Goal: Task Accomplishment & Management: Use online tool/utility

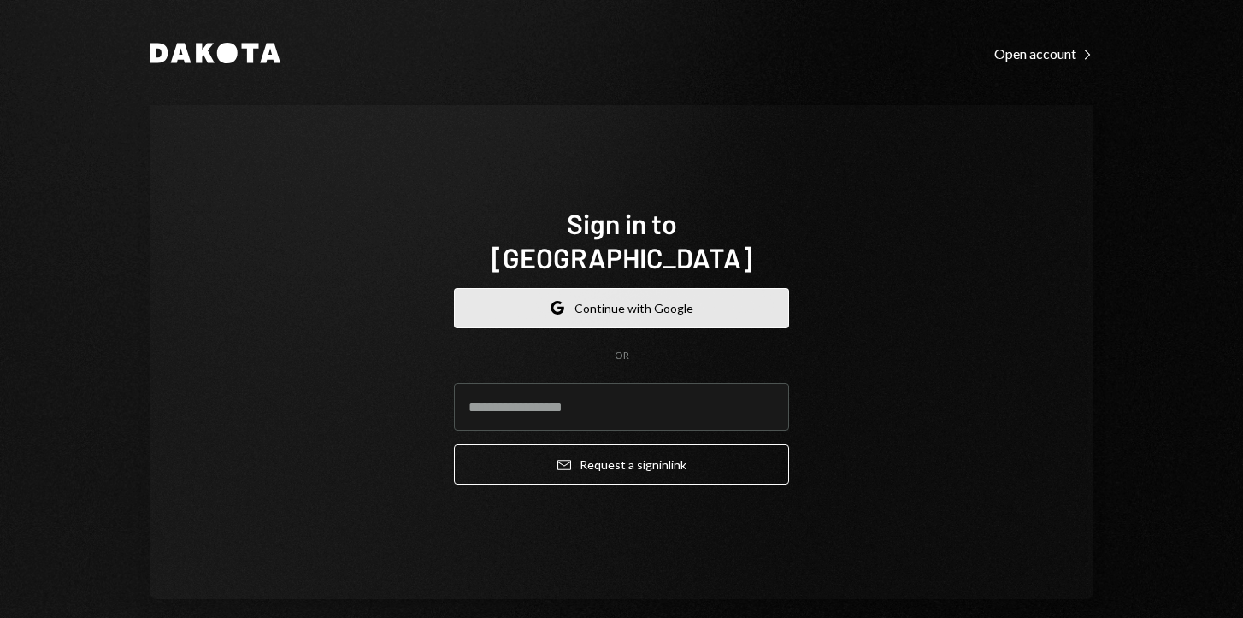
click at [604, 299] on button "Google Continue with Google" at bounding box center [621, 308] width 335 height 40
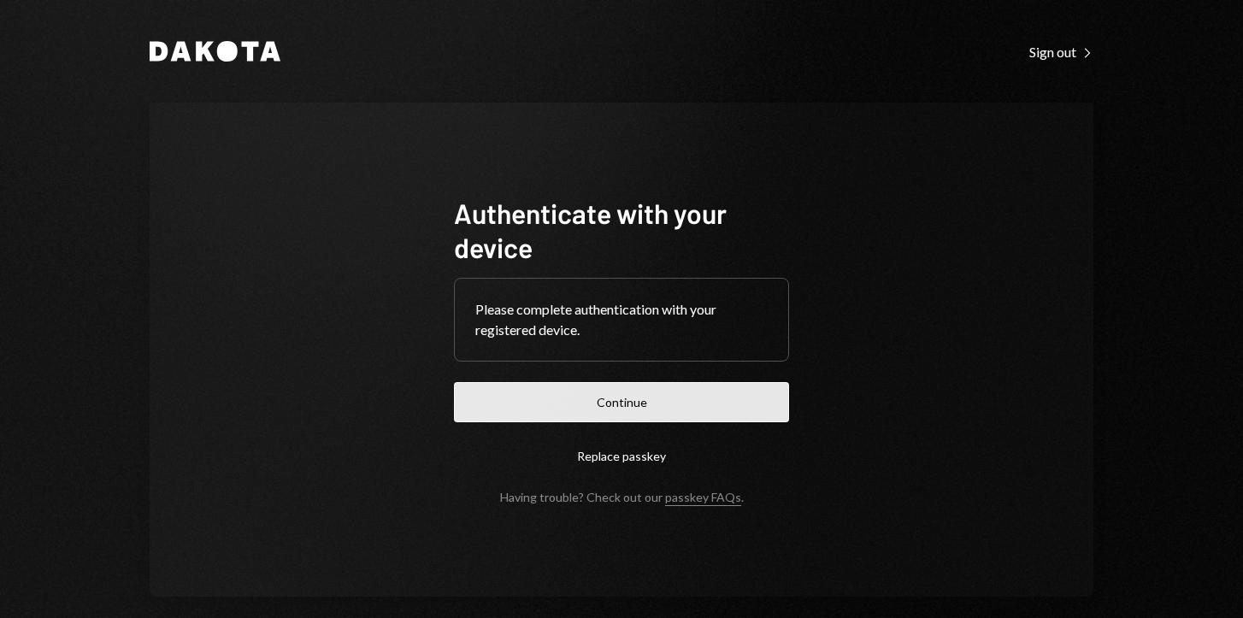
click at [636, 395] on button "Continue" at bounding box center [621, 402] width 335 height 40
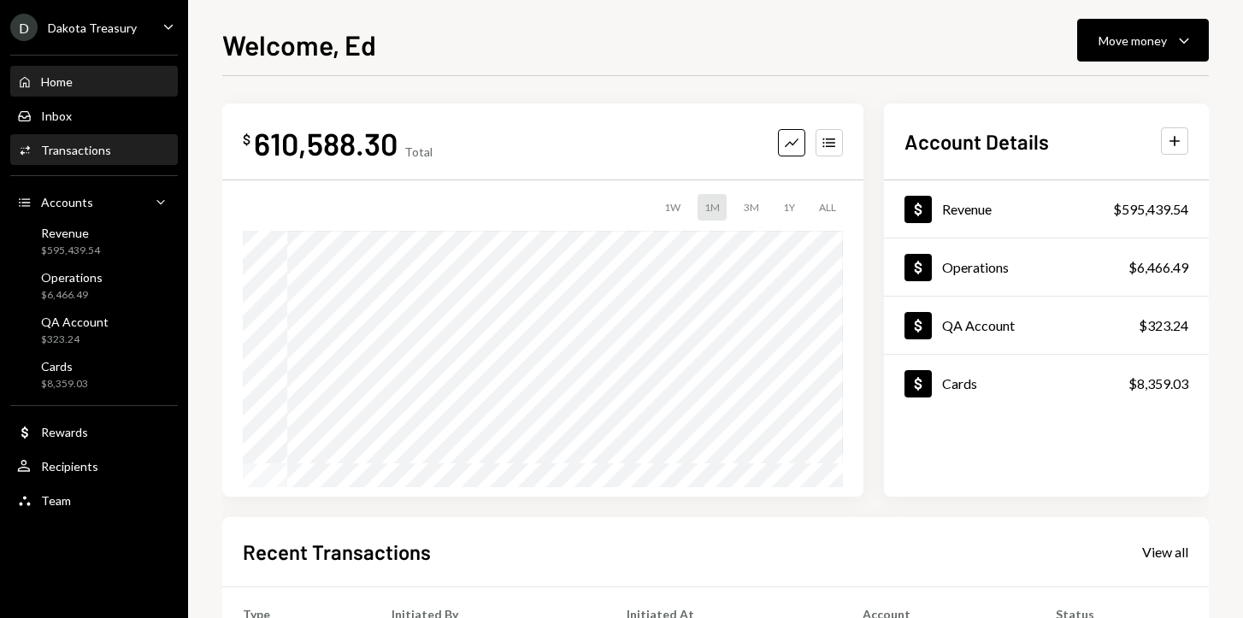
click at [99, 148] on div "Transactions" at bounding box center [76, 150] width 70 height 15
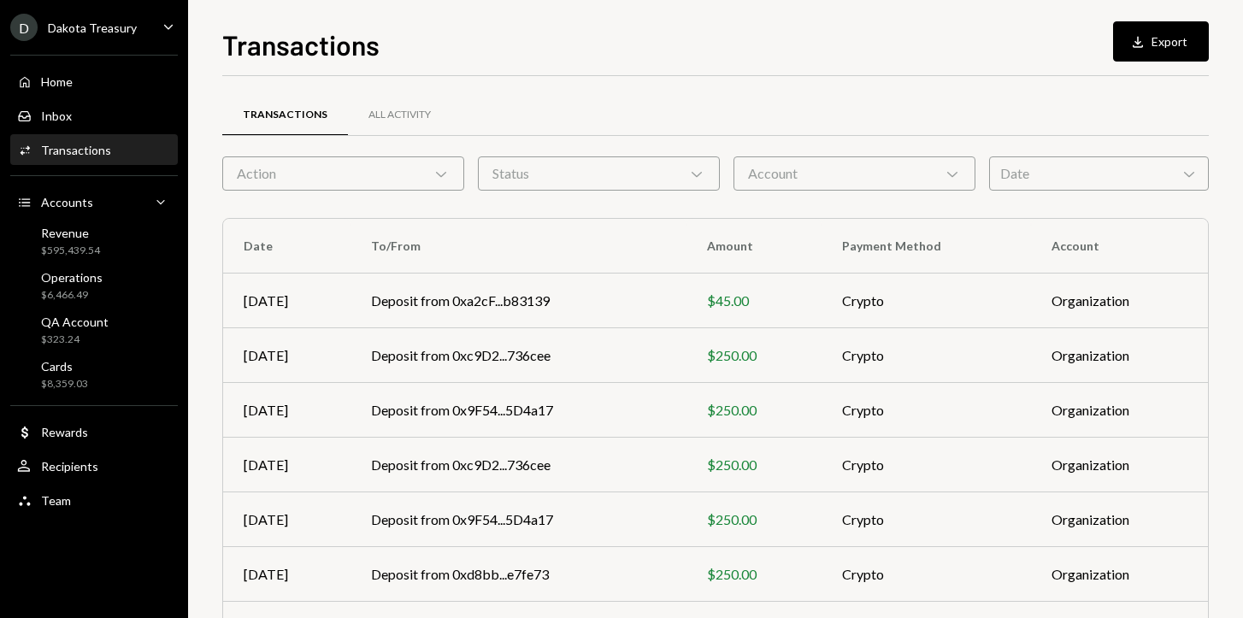
click at [301, 165] on div "Action Chevron Down" at bounding box center [343, 173] width 242 height 34
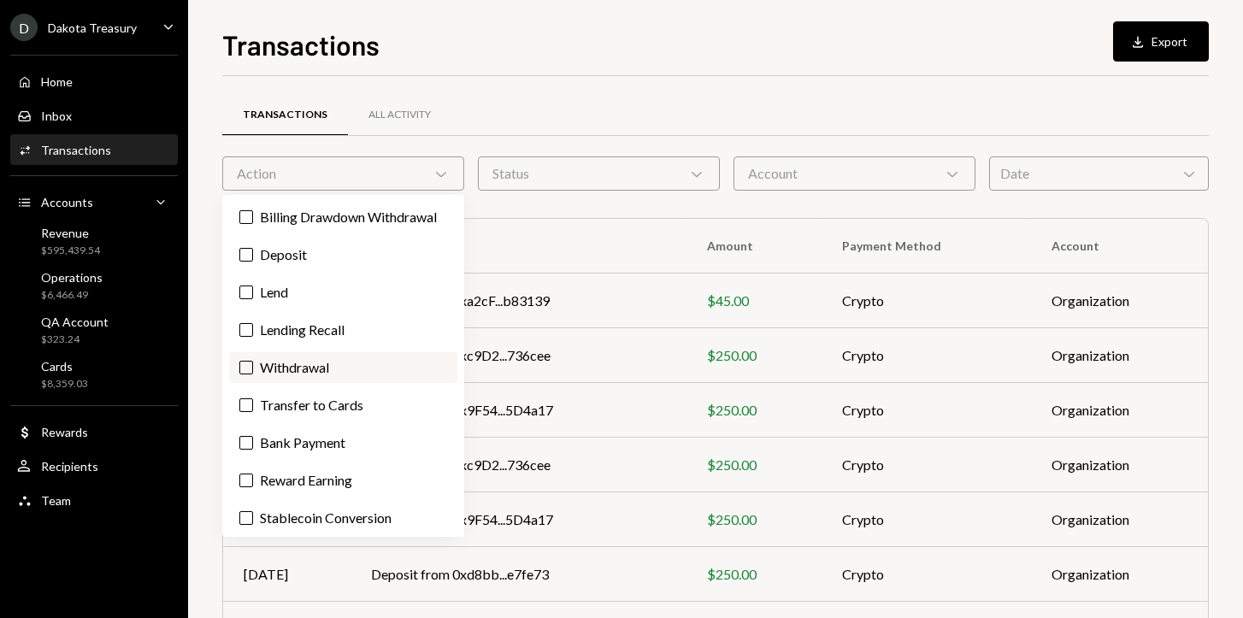
click at [244, 374] on button "Withdrawal" at bounding box center [246, 368] width 14 height 14
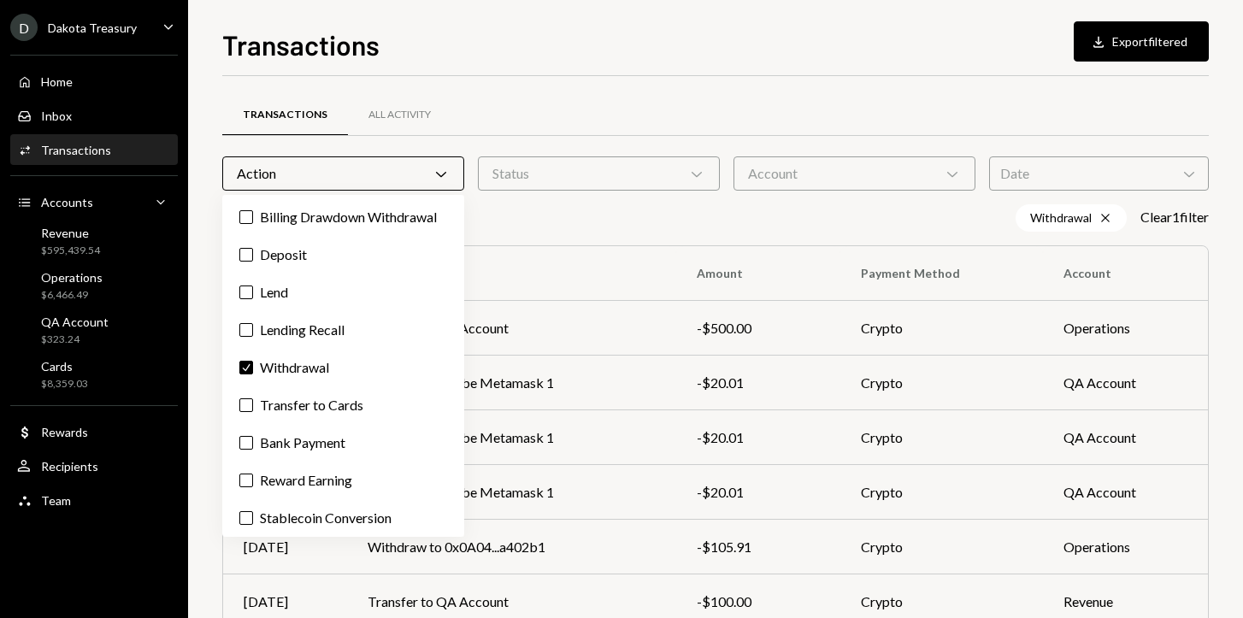
click at [568, 225] on div "Withdrawal Cross Clear 1 filter" at bounding box center [715, 217] width 986 height 27
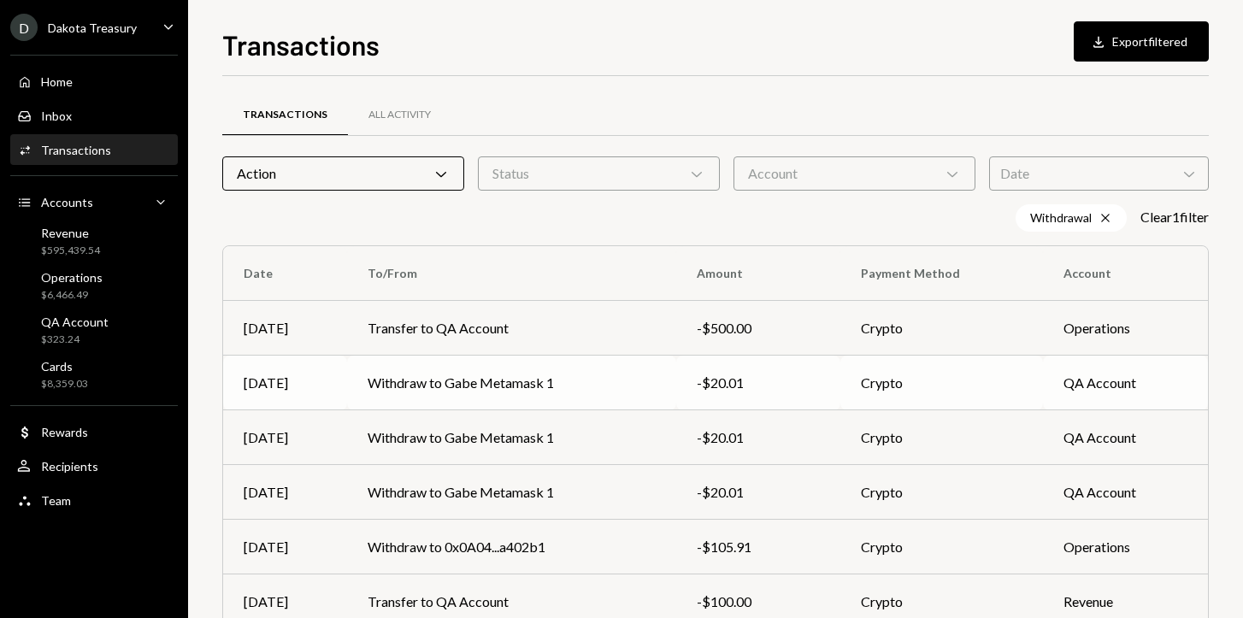
click at [486, 384] on td "Withdraw to Gabe Metamask 1" at bounding box center [511, 383] width 329 height 55
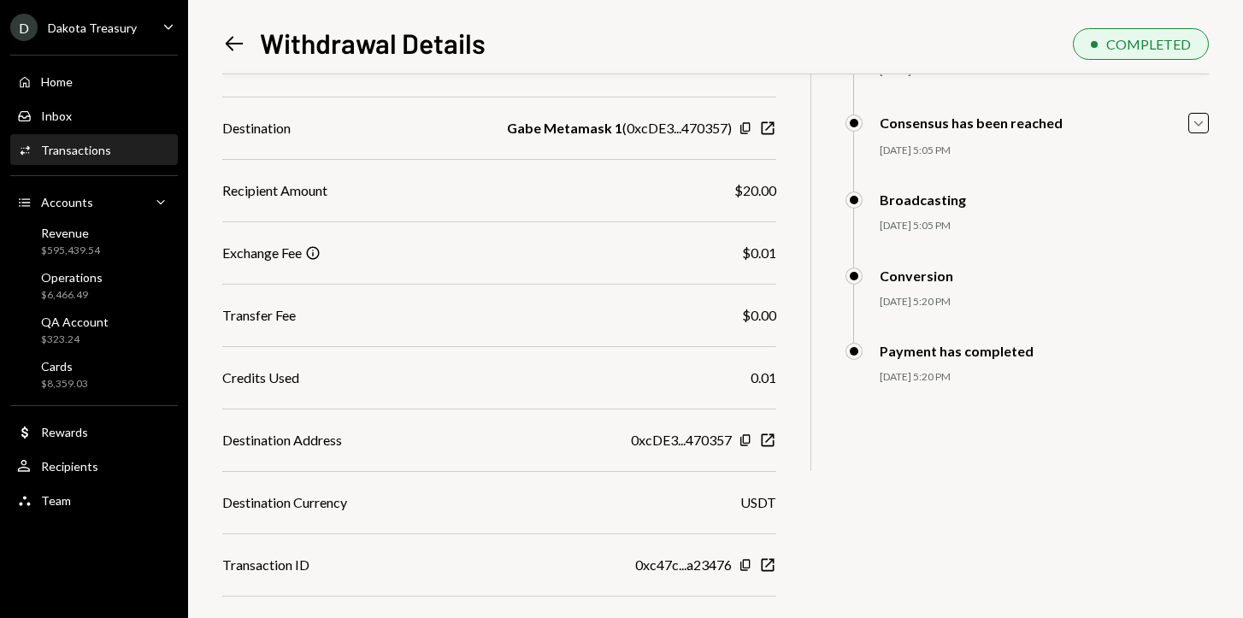
scroll to position [240, 0]
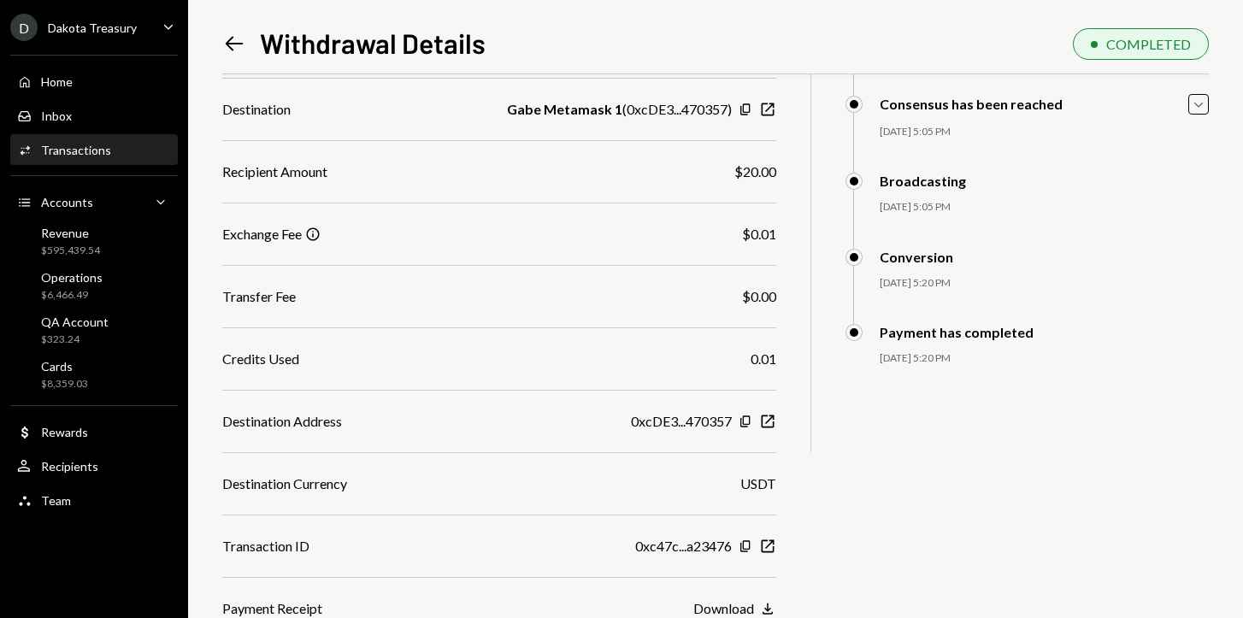
click at [751, 603] on div "Download" at bounding box center [723, 608] width 61 height 16
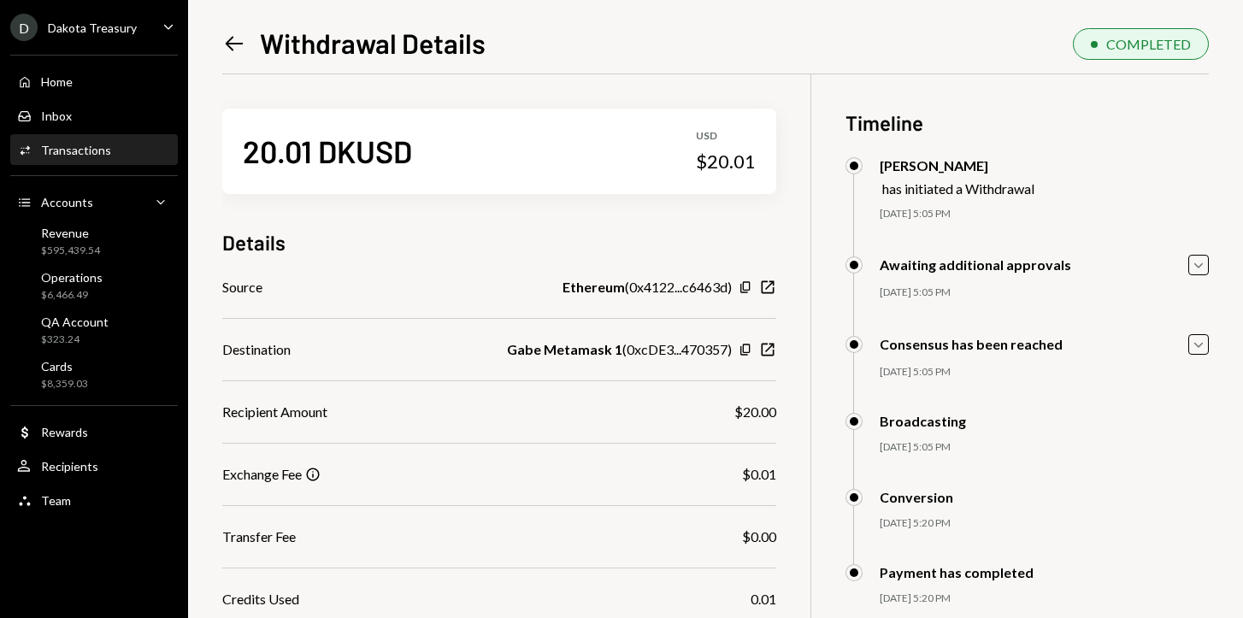
click at [227, 37] on icon "Left Arrow" at bounding box center [234, 44] width 24 height 24
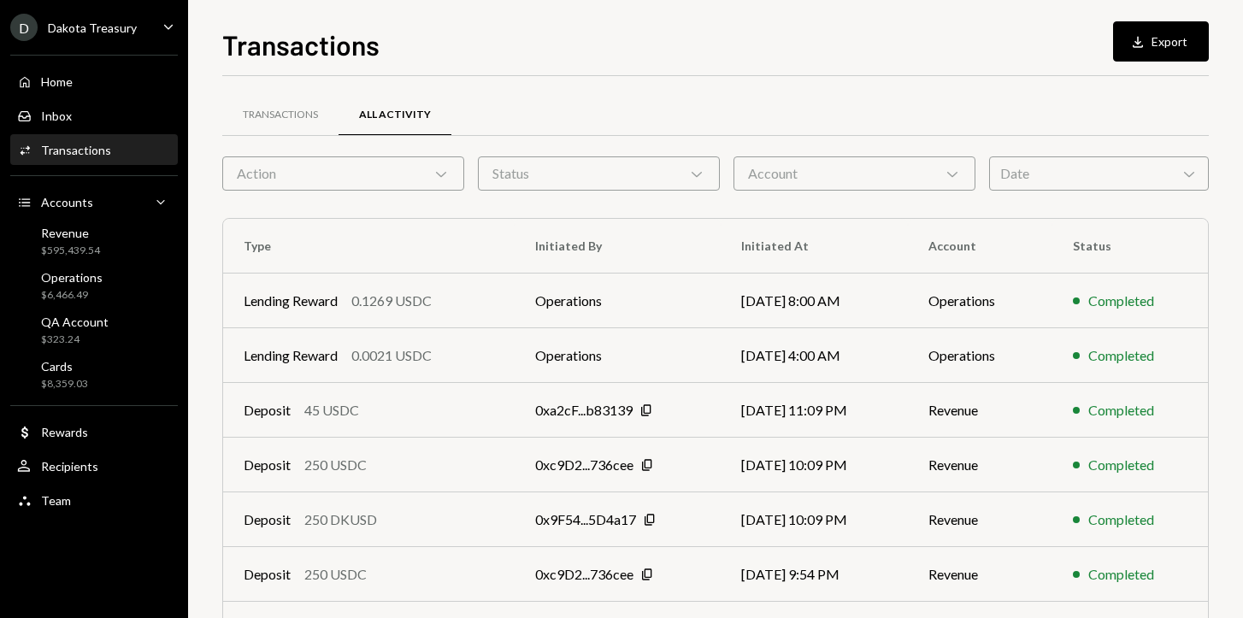
click at [365, 173] on div "Action Chevron Down" at bounding box center [343, 173] width 242 height 34
click at [296, 117] on div "Transactions" at bounding box center [280, 115] width 75 height 15
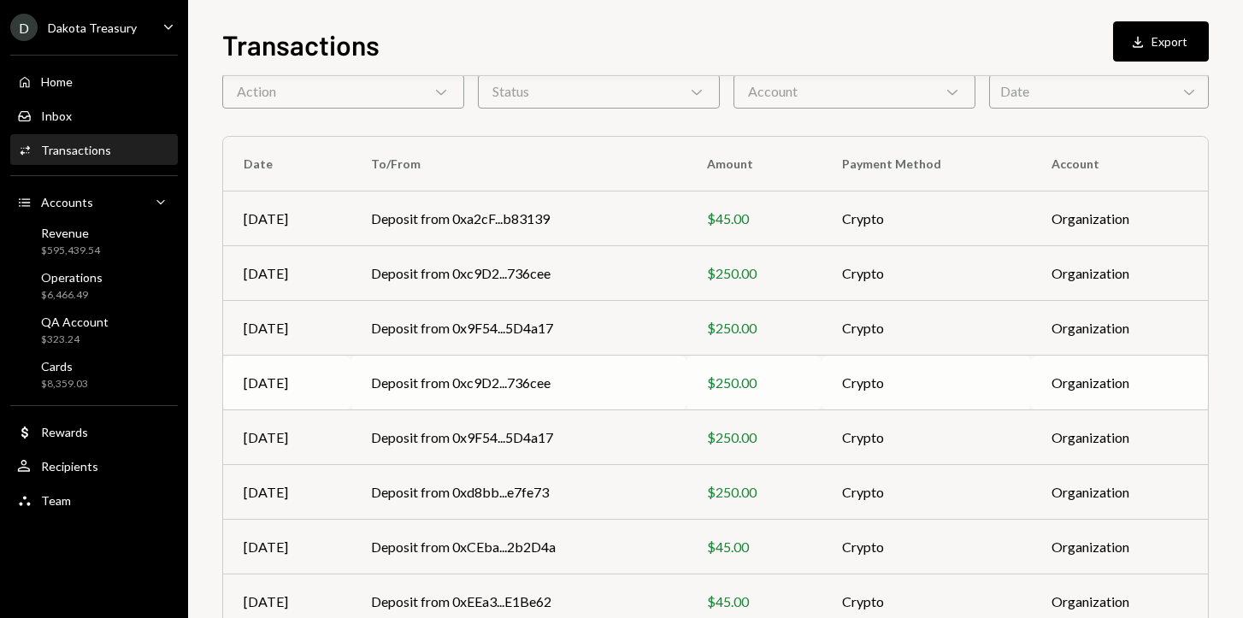
scroll to position [84, 0]
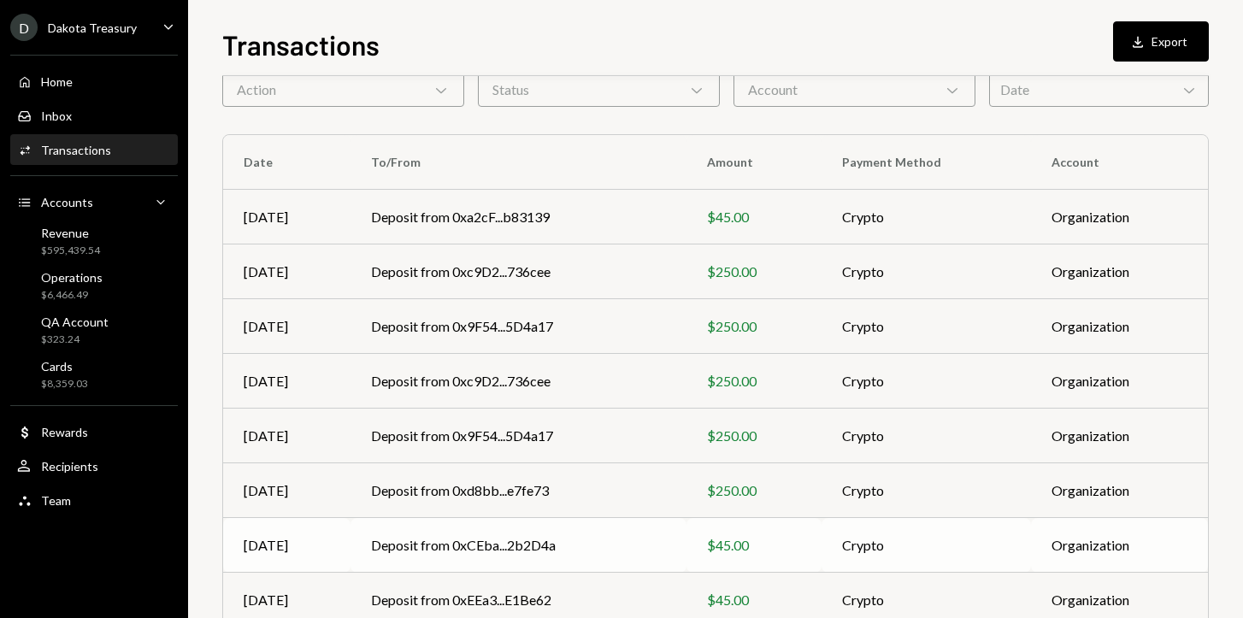
click at [508, 544] on td "Deposit from 0xCEba...2b2D4a" at bounding box center [518, 545] width 336 height 55
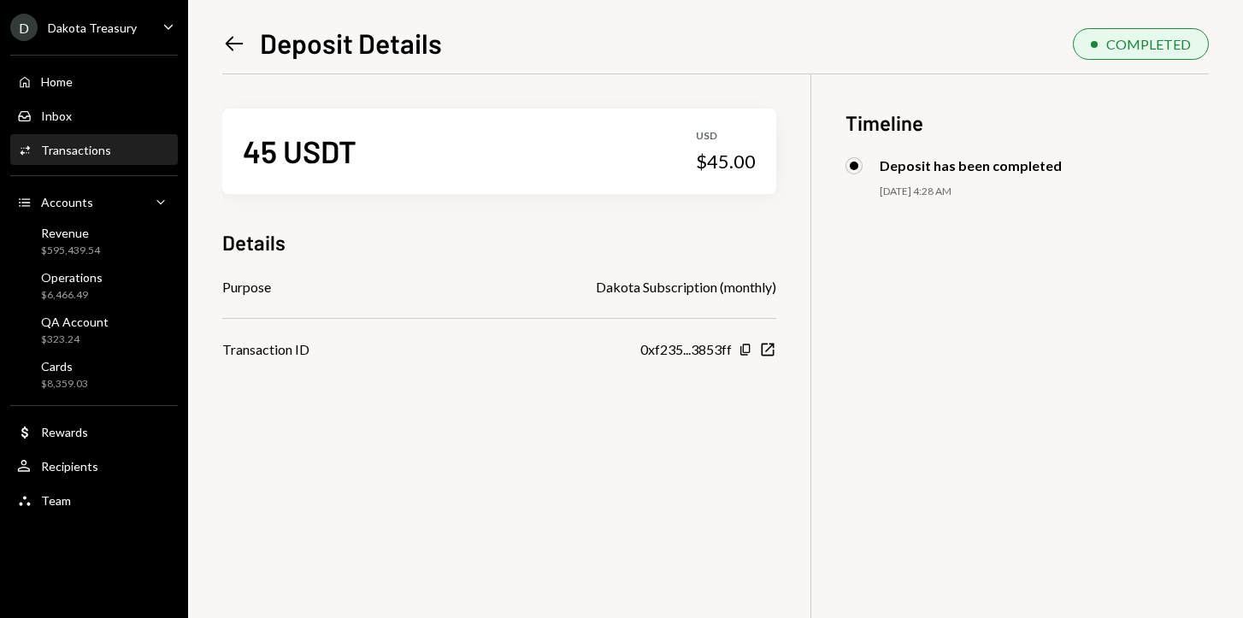
click at [225, 42] on icon "Left Arrow" at bounding box center [234, 44] width 24 height 24
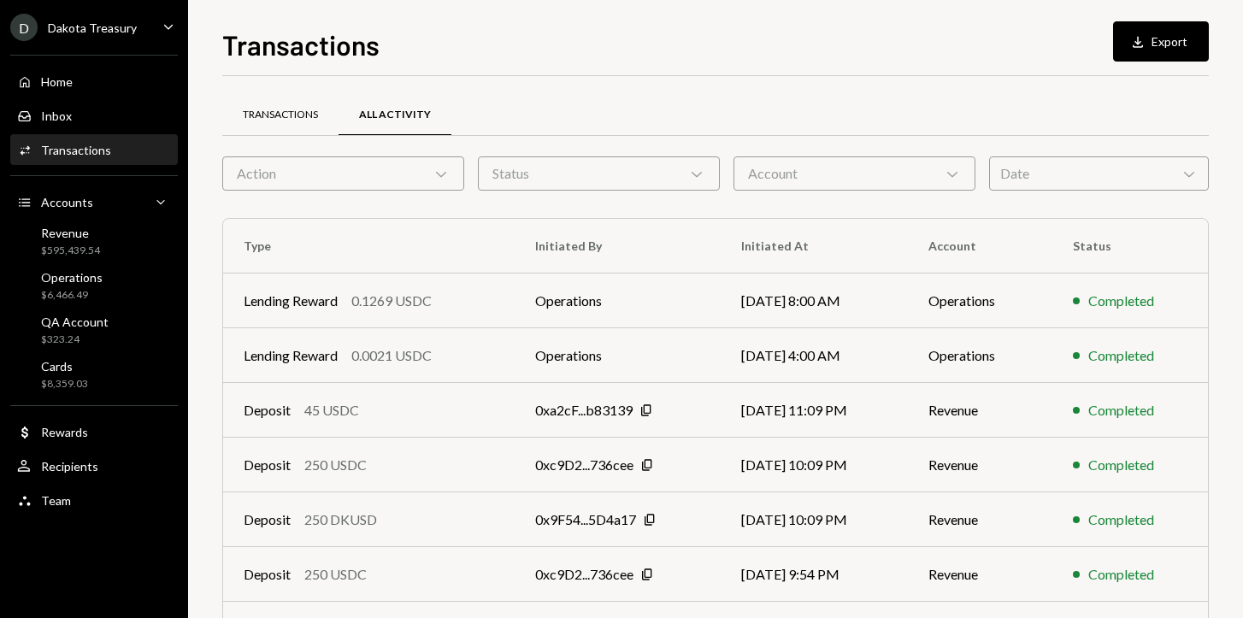
click at [284, 109] on div "Transactions" at bounding box center [280, 115] width 75 height 15
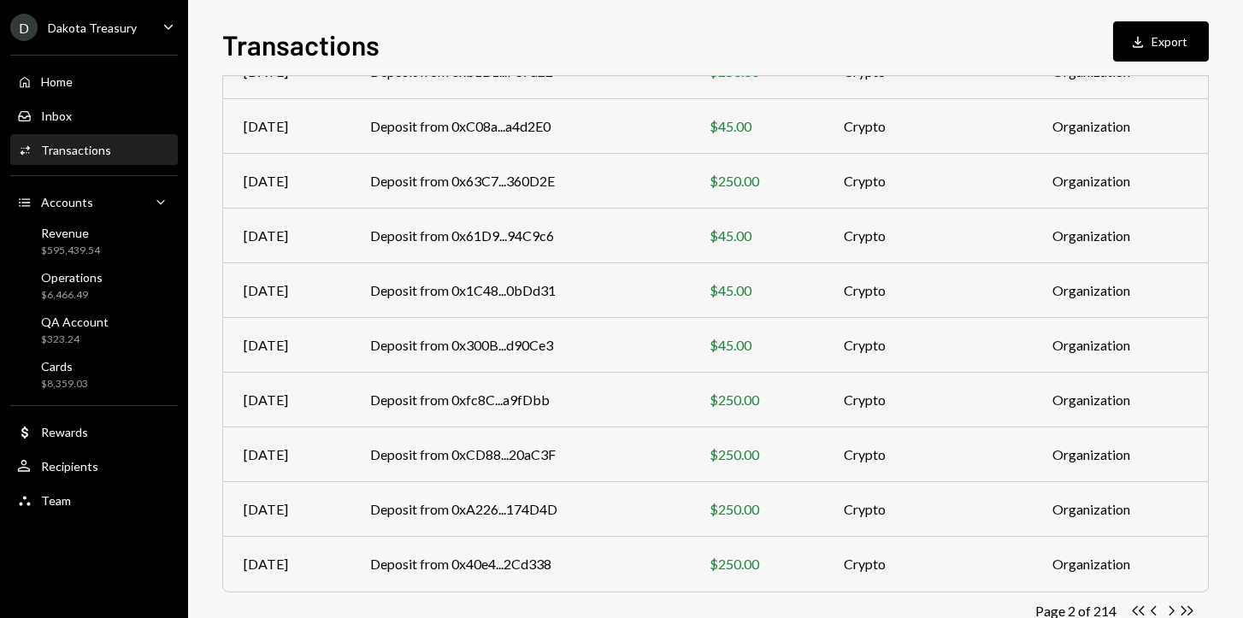
scroll to position [274, 0]
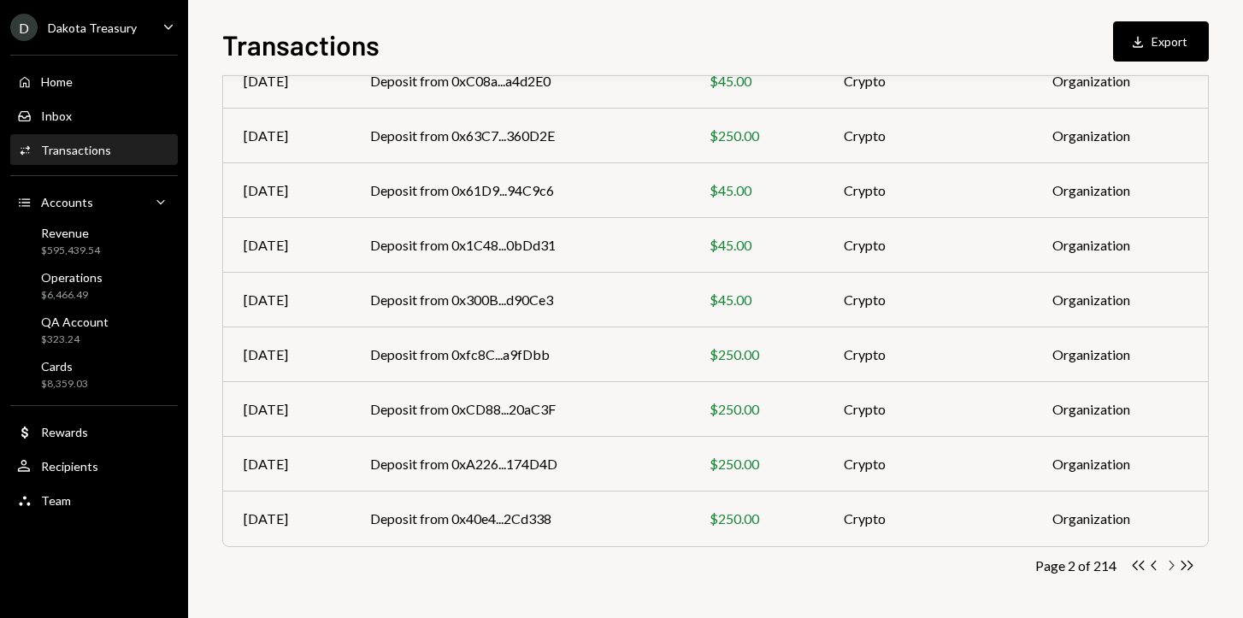
click at [1169, 566] on icon "Chevron Right" at bounding box center [1171, 565] width 16 height 16
click at [1168, 566] on icon "Chevron Right" at bounding box center [1171, 565] width 16 height 16
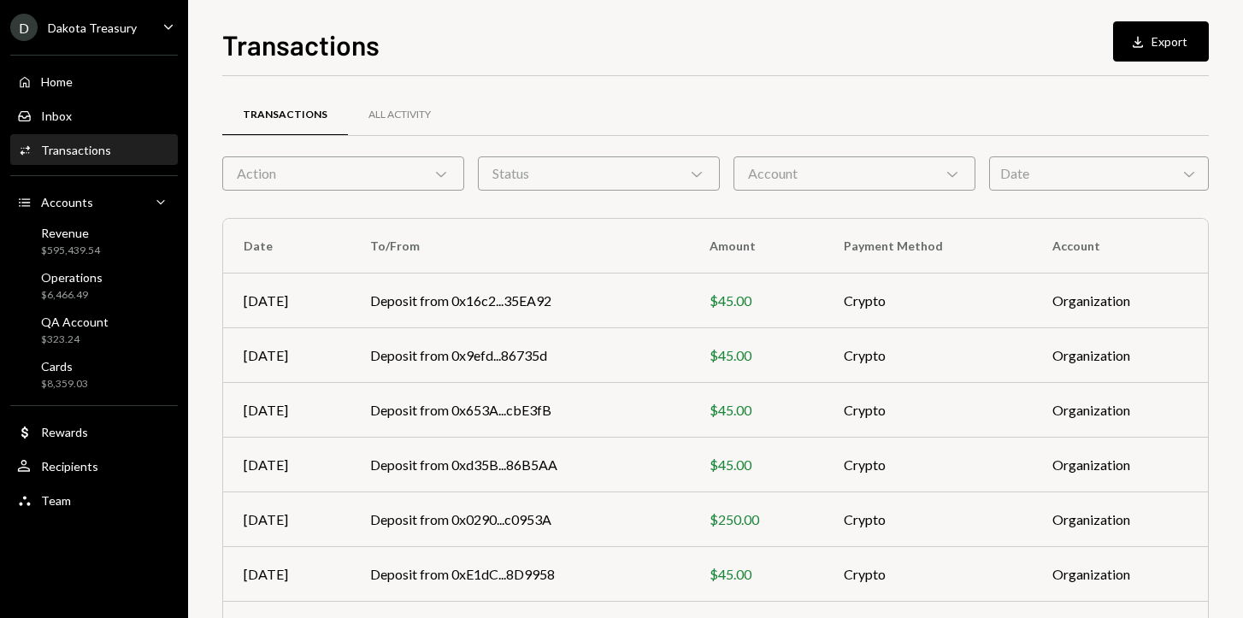
click at [393, 176] on div "Action Chevron Down" at bounding box center [343, 173] width 242 height 34
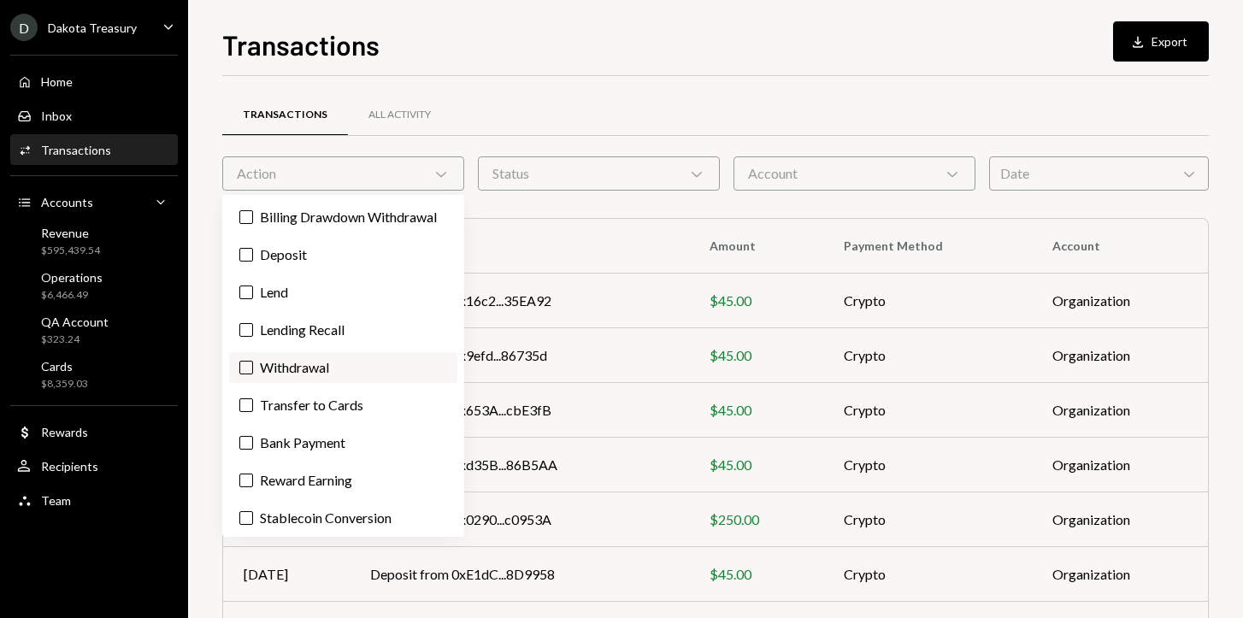
click at [253, 383] on label "Withdrawal" at bounding box center [343, 367] width 228 height 31
click at [253, 374] on button "Withdrawal" at bounding box center [246, 368] width 14 height 14
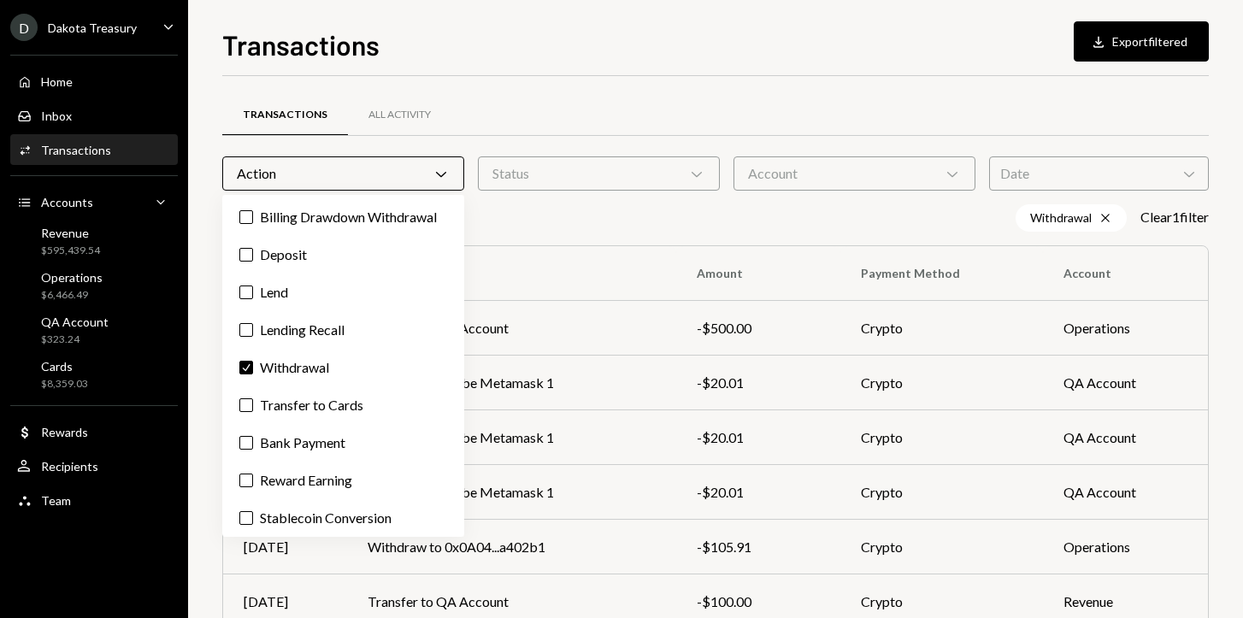
click at [534, 219] on div "Withdrawal Cross Clear 1 filter" at bounding box center [715, 217] width 986 height 27
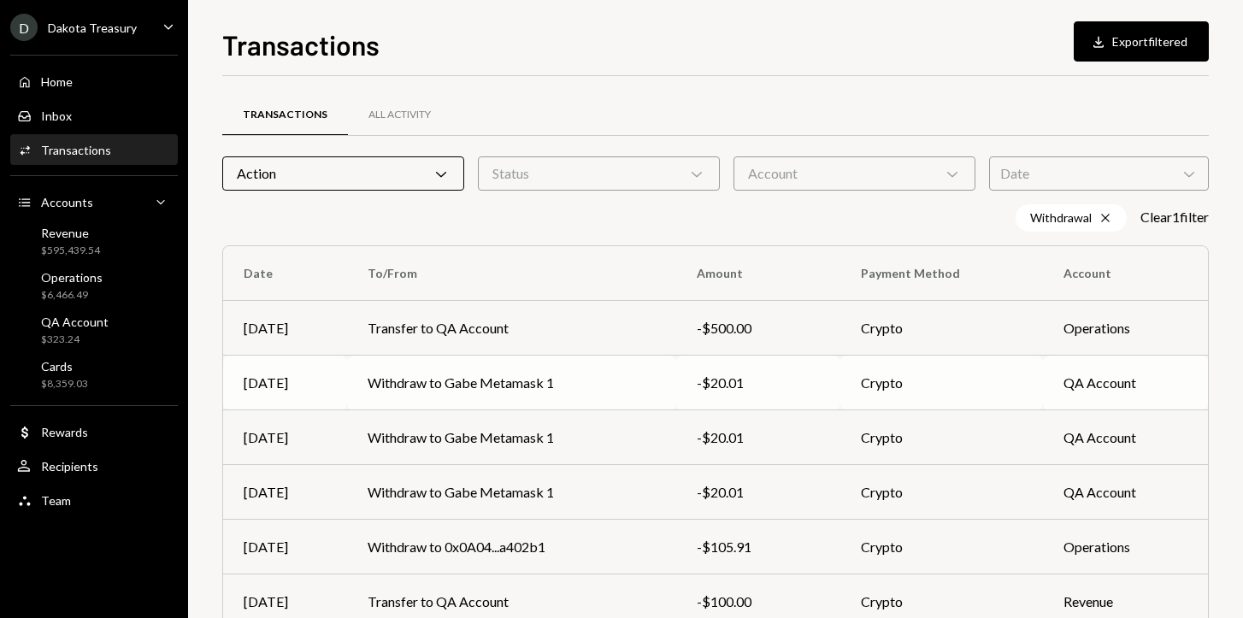
click at [386, 376] on td "Withdraw to Gabe Metamask 1" at bounding box center [511, 383] width 329 height 55
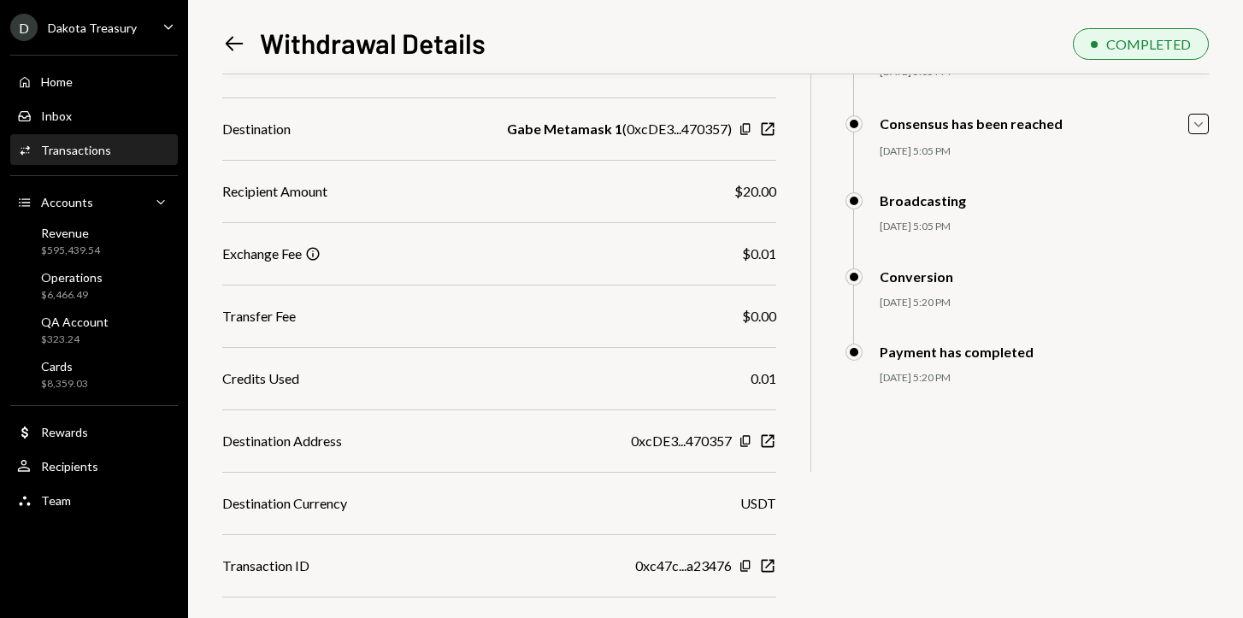
scroll to position [240, 0]
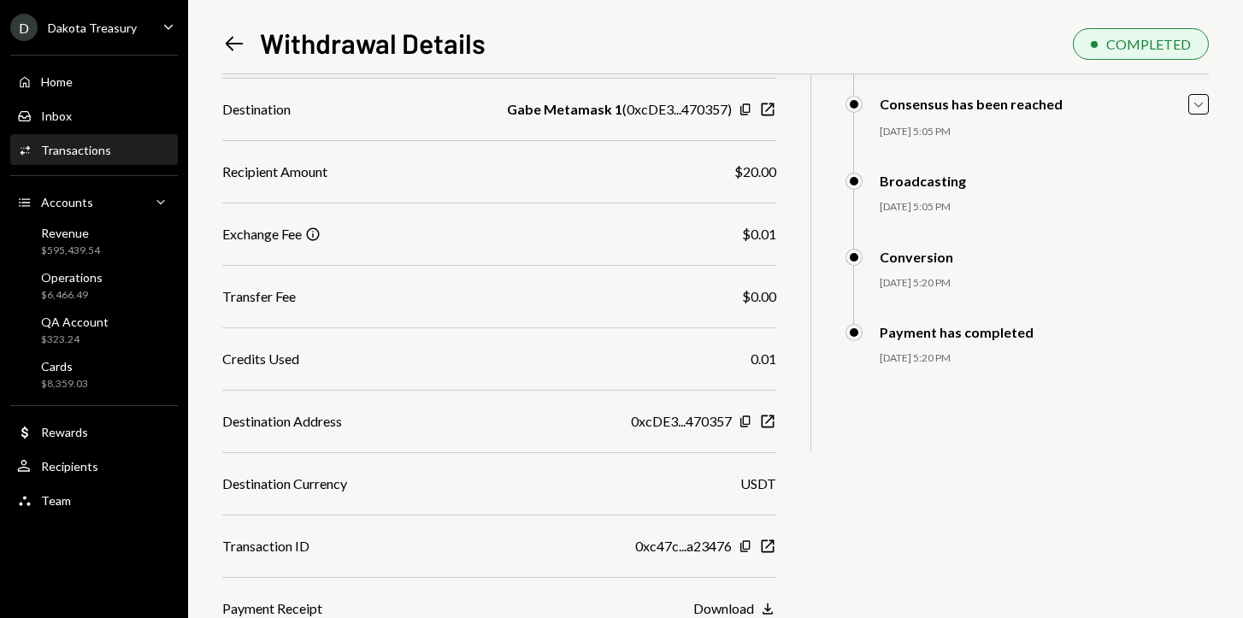
click at [745, 607] on div "Download" at bounding box center [723, 608] width 61 height 16
click at [228, 42] on icon "Left Arrow" at bounding box center [234, 44] width 24 height 24
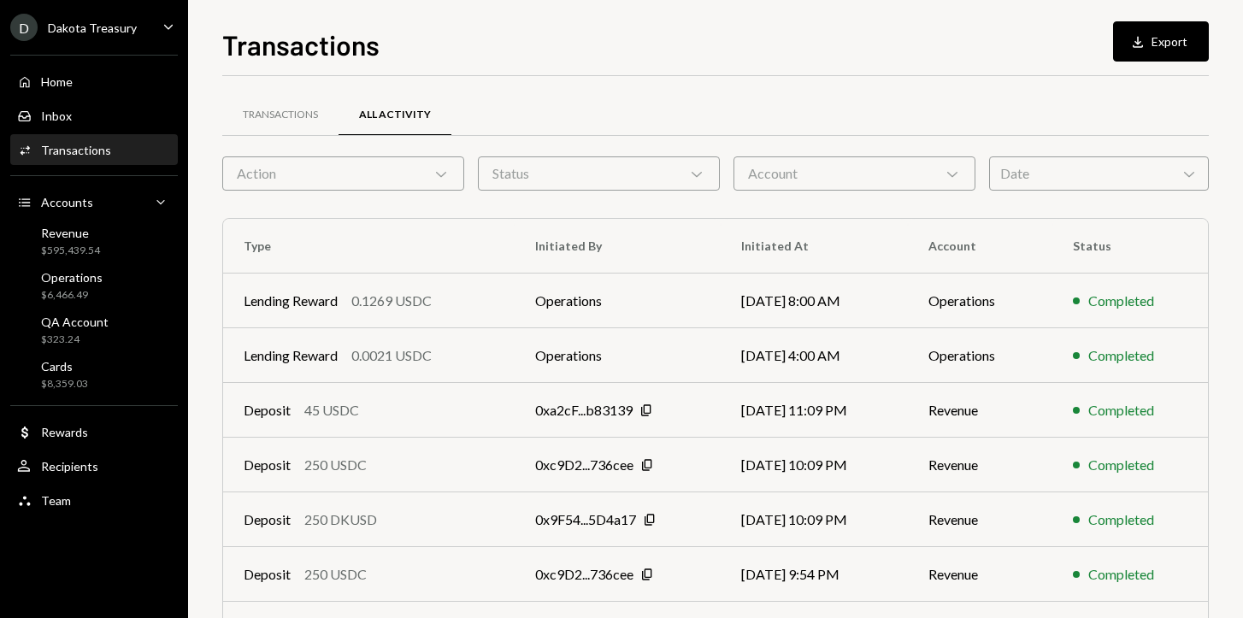
click at [384, 162] on div "Action Chevron Down" at bounding box center [343, 173] width 242 height 34
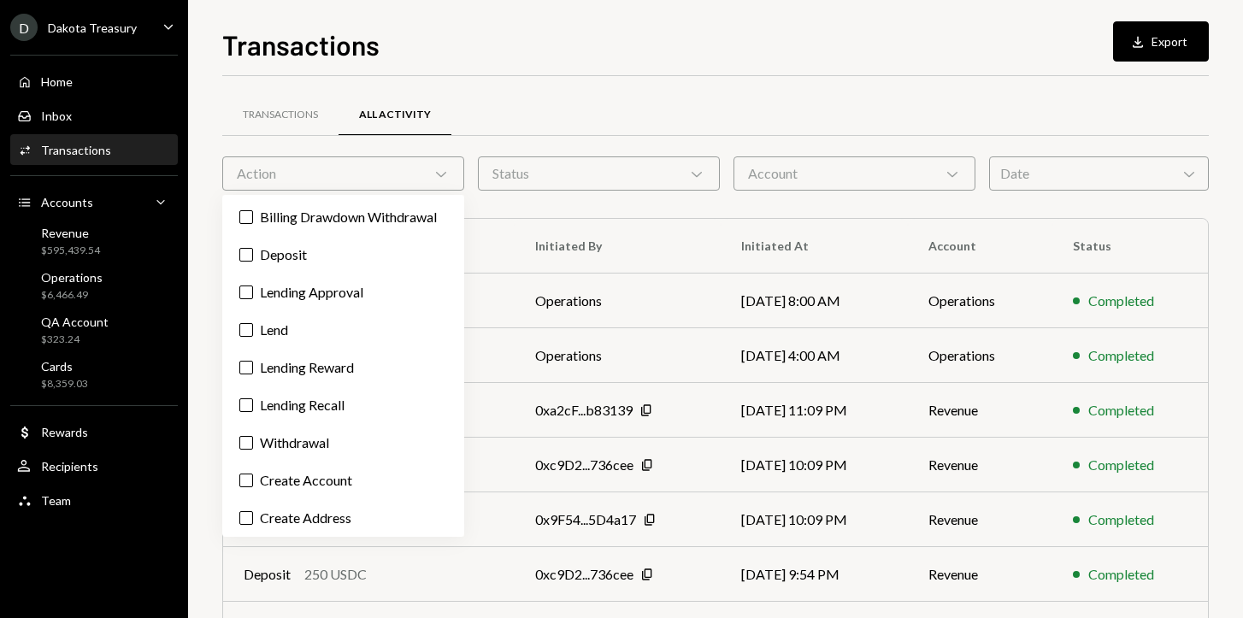
click at [533, 88] on div "Transactions All Activity Action Chevron Down Status Chevron Down Account Chevr…" at bounding box center [715, 484] width 986 height 816
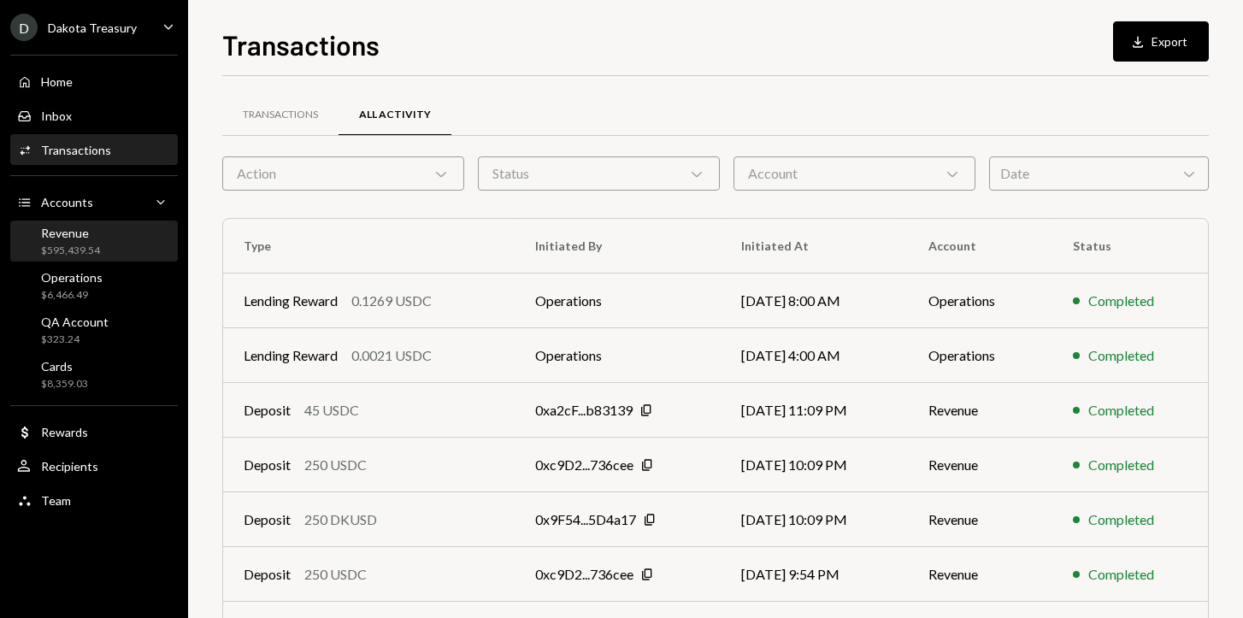
click at [48, 242] on div "Revenue $595,439.54" at bounding box center [70, 242] width 59 height 32
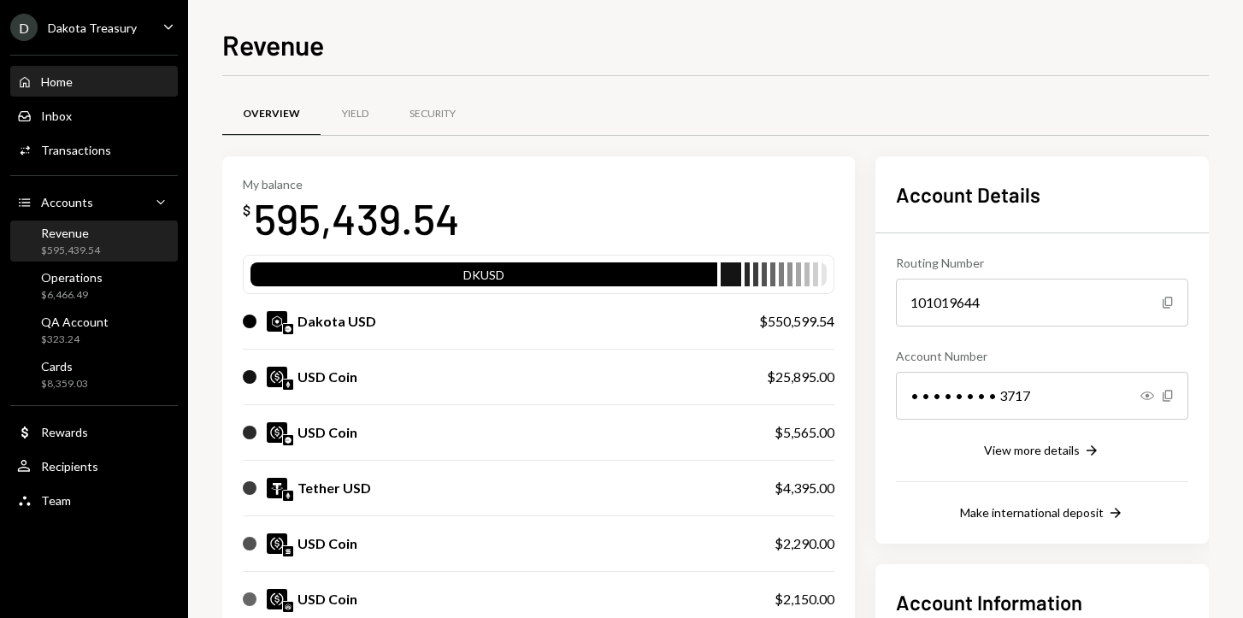
click at [64, 81] on div "Home" at bounding box center [57, 81] width 32 height 15
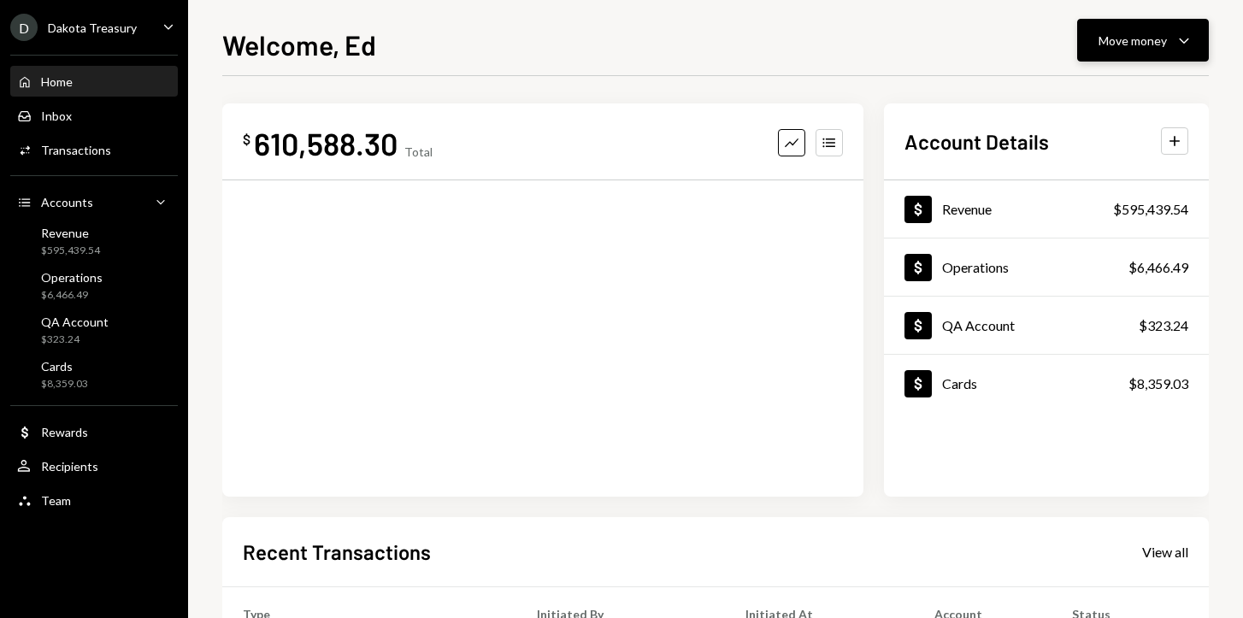
click at [1180, 40] on icon "Caret Down" at bounding box center [1184, 40] width 21 height 21
click at [1090, 95] on div "Send" at bounding box center [1129, 92] width 125 height 18
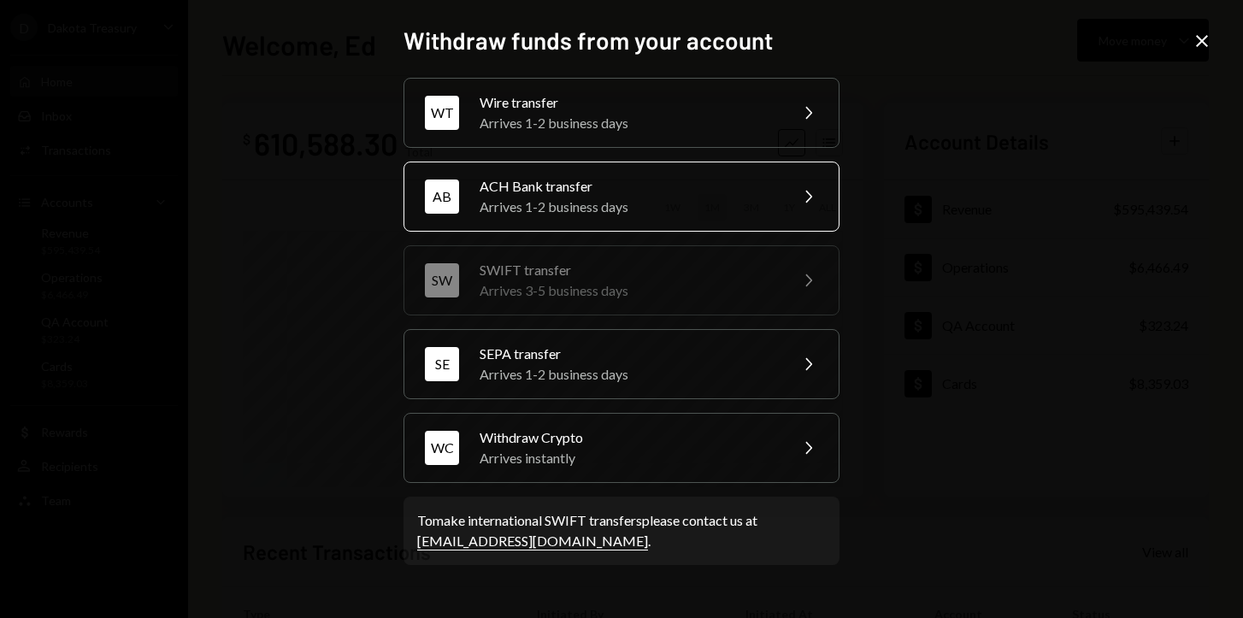
click at [553, 180] on div "ACH Bank transfer" at bounding box center [628, 186] width 297 height 21
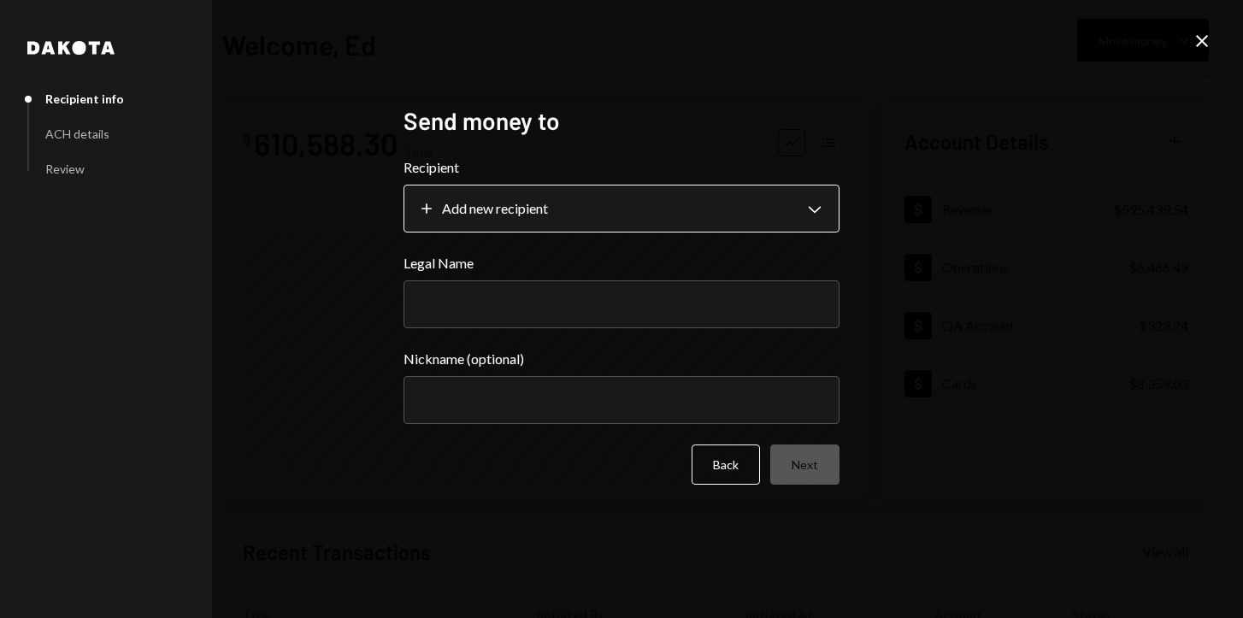
click at [534, 210] on body "**********" at bounding box center [621, 309] width 1243 height 618
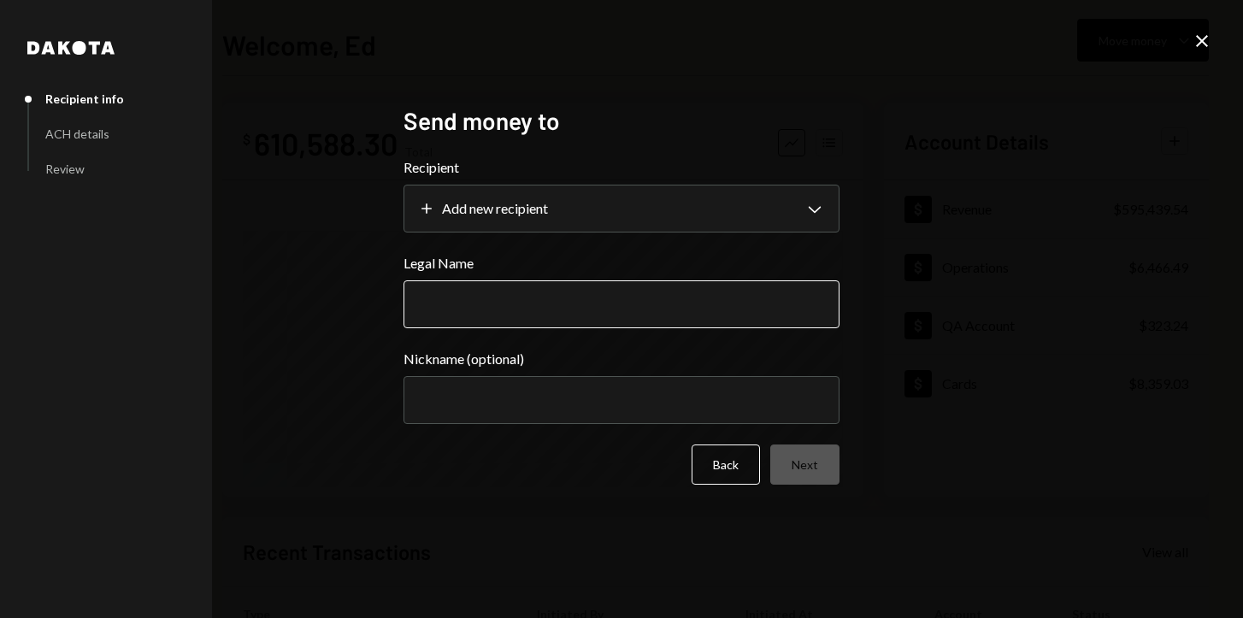
click at [495, 284] on input "Legal Name" at bounding box center [621, 304] width 436 height 48
click at [329, 341] on div "**********" at bounding box center [621, 309] width 1243 height 618
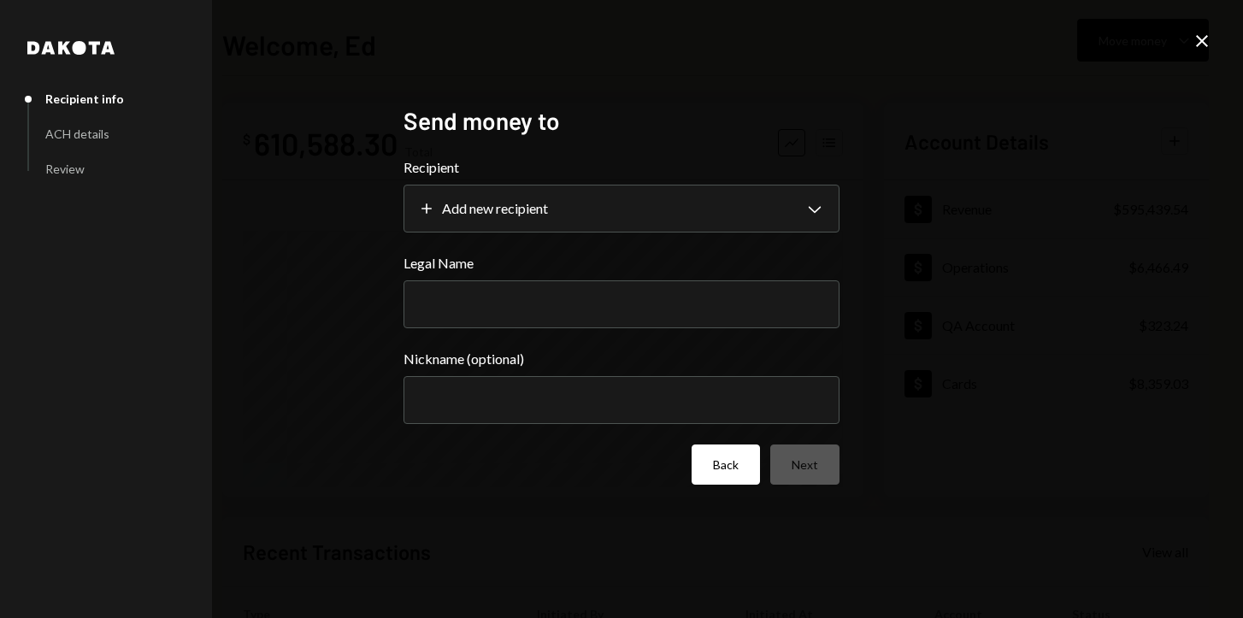
click at [717, 471] on button "Back" at bounding box center [726, 465] width 68 height 40
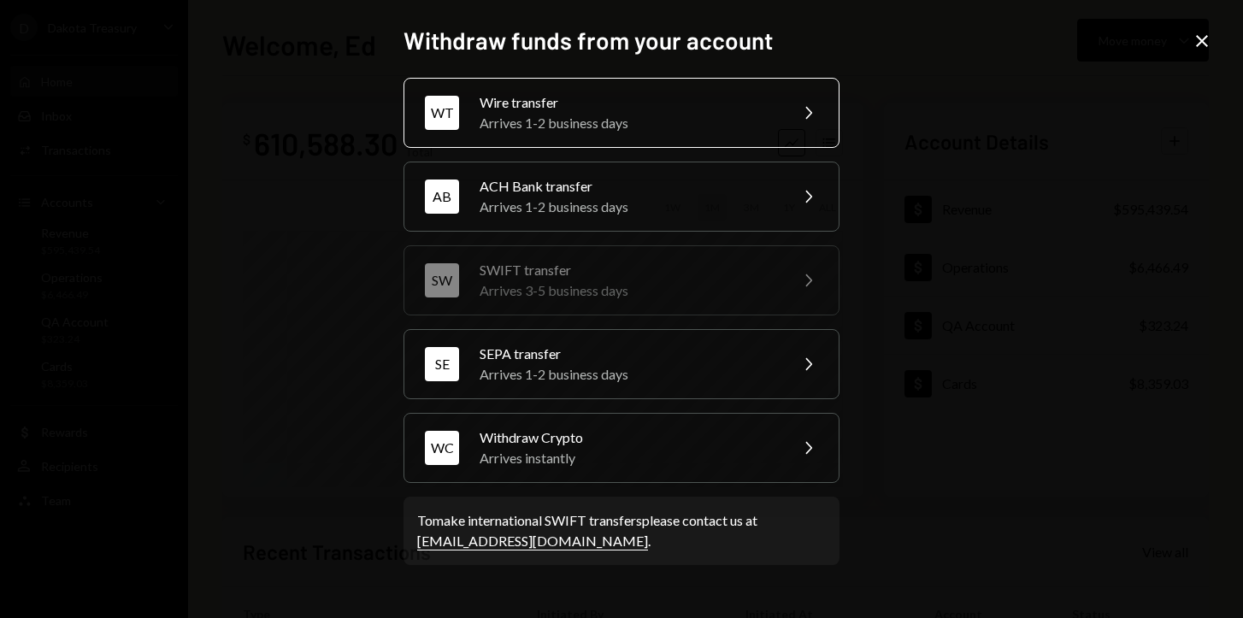
click at [580, 113] on div "Arrives 1-2 business days" at bounding box center [628, 123] width 297 height 21
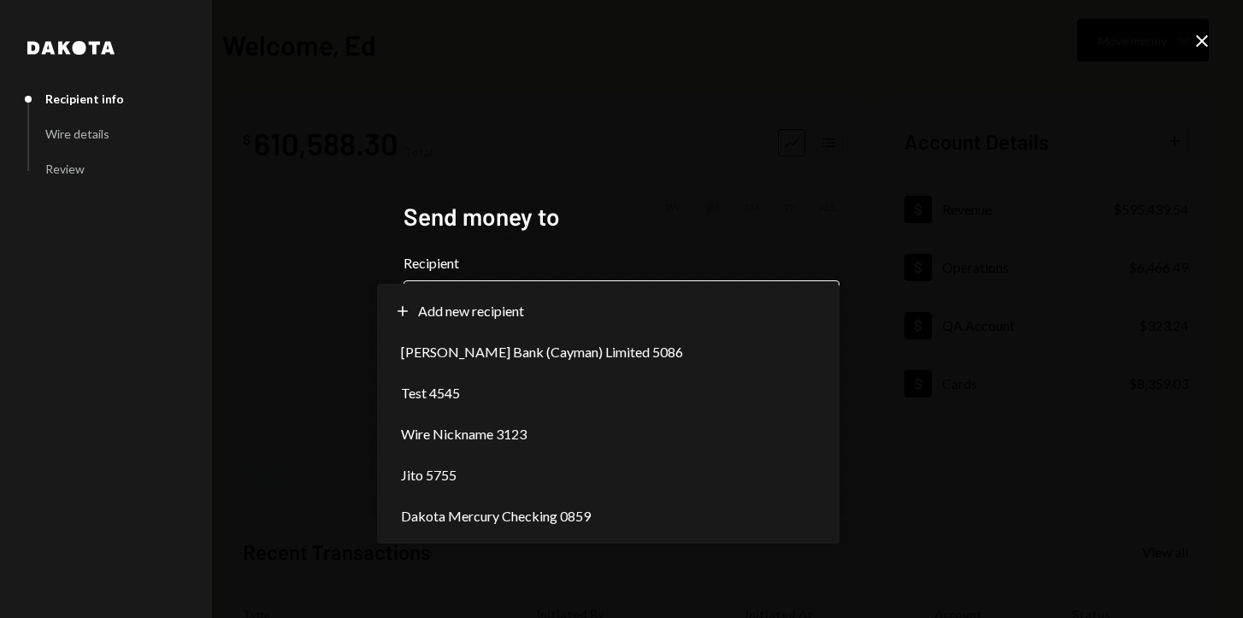
click at [520, 313] on body "**********" at bounding box center [621, 309] width 1243 height 618
